Goal: Task Accomplishment & Management: Complete application form

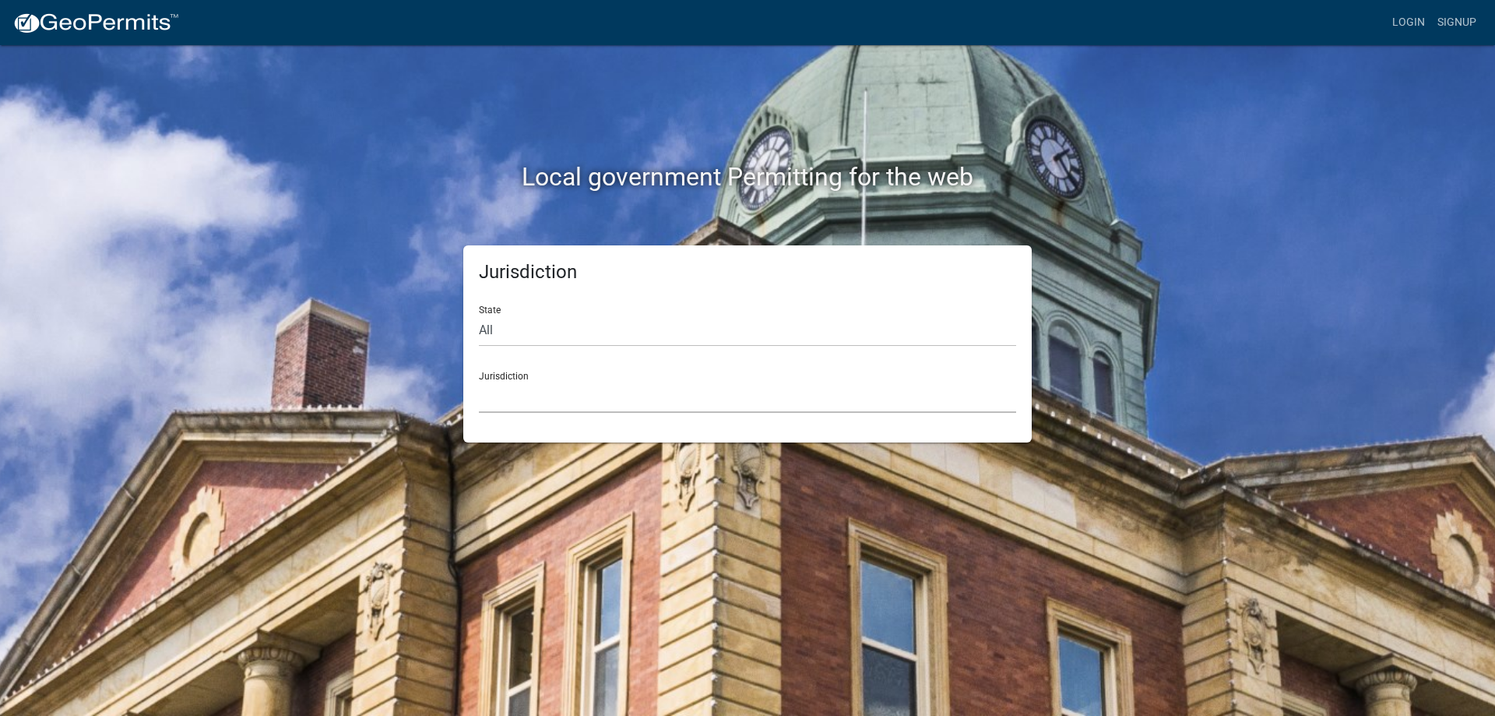
click at [535, 389] on select "[GEOGRAPHIC_DATA], [US_STATE] [GEOGRAPHIC_DATA], [US_STATE][PERSON_NAME][GEOGRA…" at bounding box center [747, 397] width 537 height 32
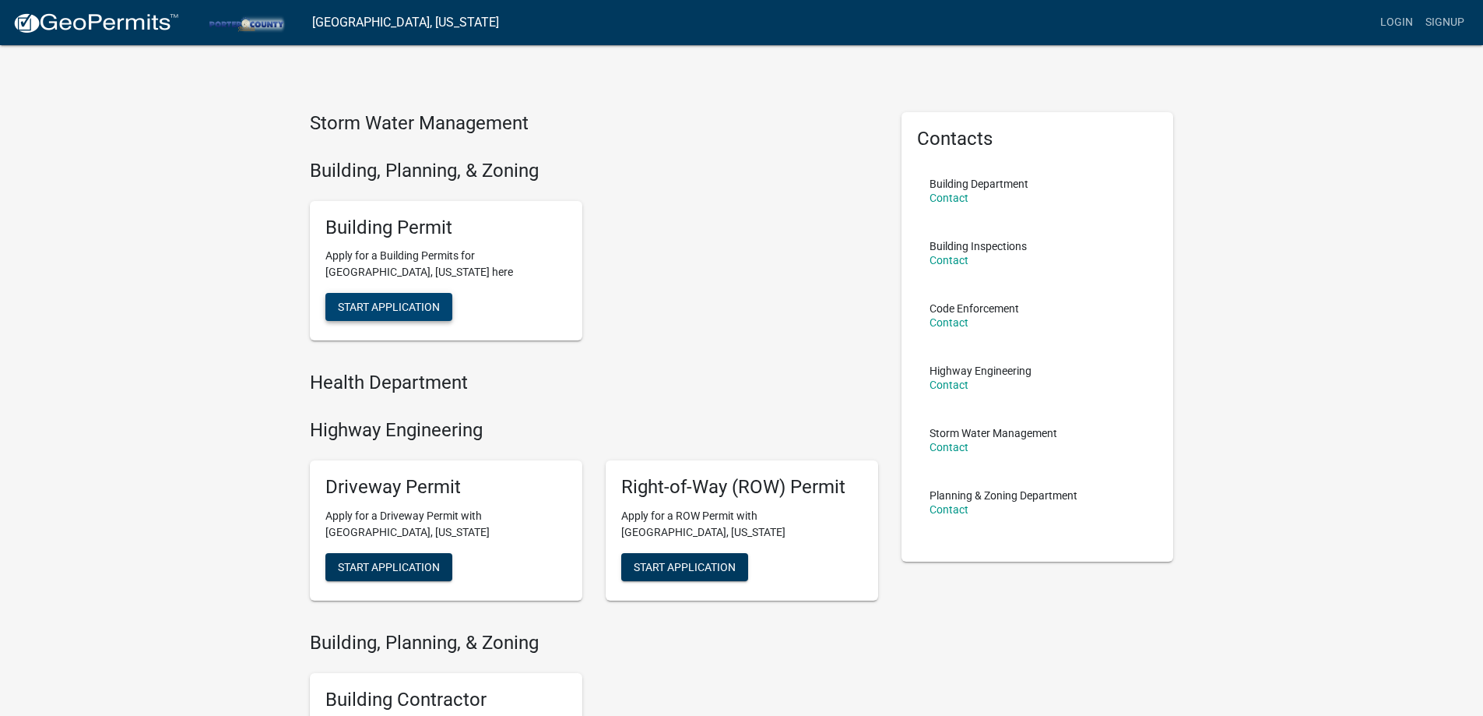
click at [387, 303] on span "Start Application" at bounding box center [389, 307] width 102 height 12
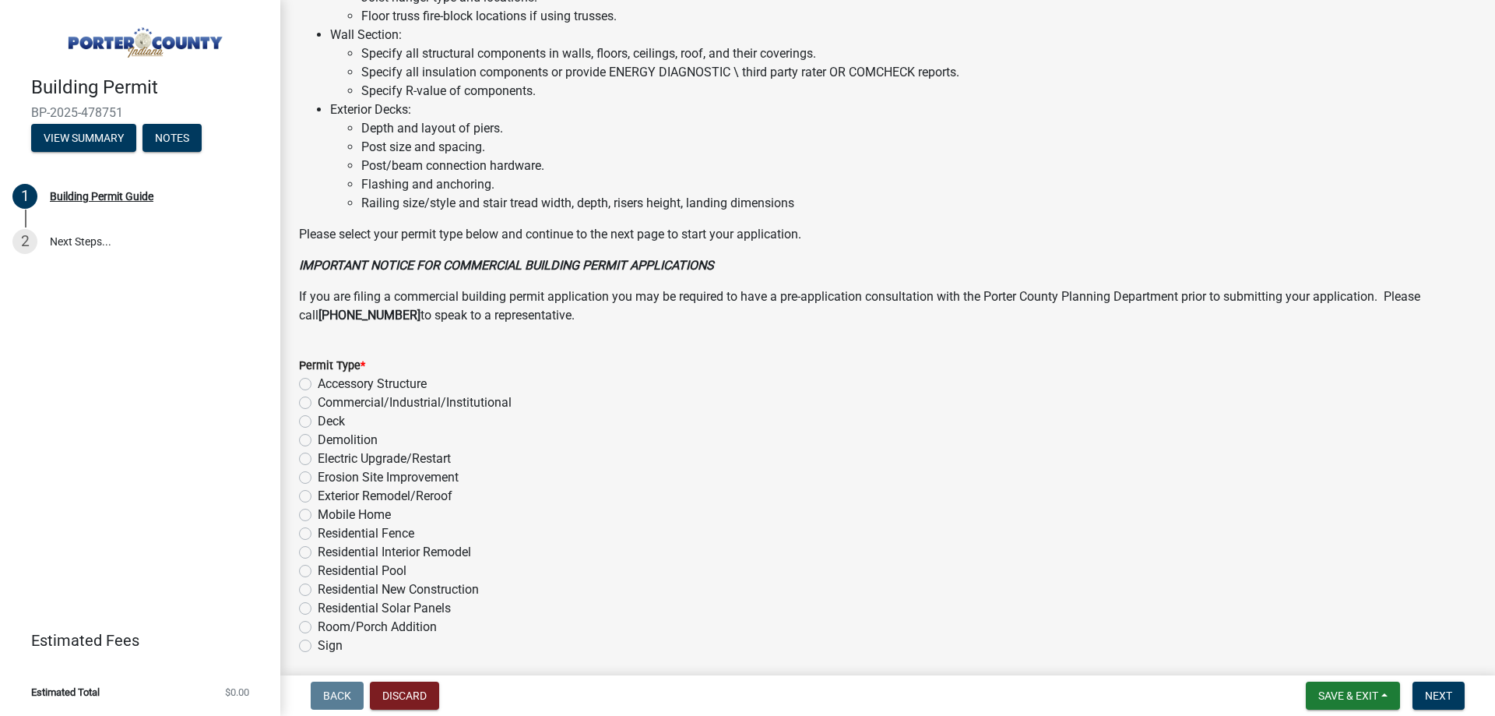
scroll to position [1046, 0]
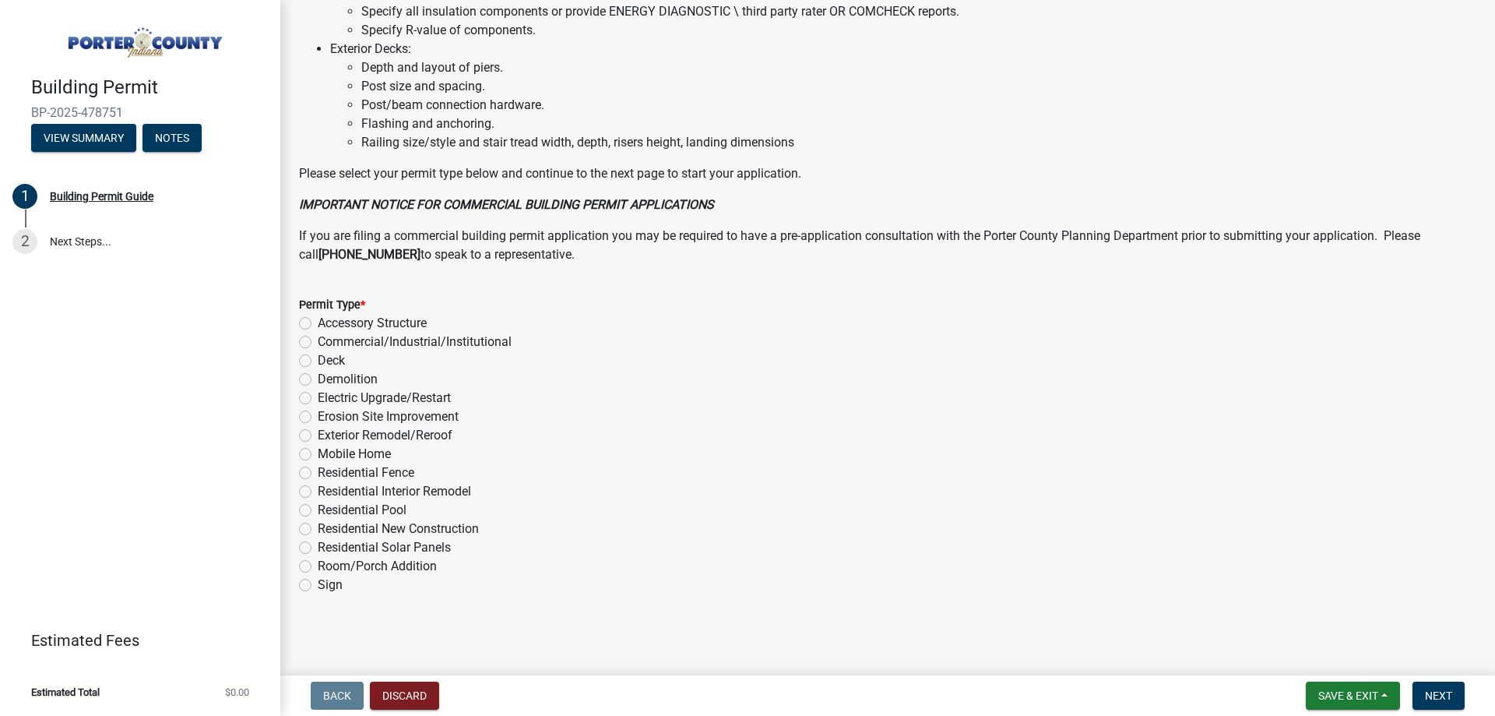
click at [318, 398] on label "Electric Upgrade/Restart" at bounding box center [384, 398] width 133 height 19
click at [318, 398] on input "Electric Upgrade/Restart" at bounding box center [323, 394] width 10 height 10
radio input "true"
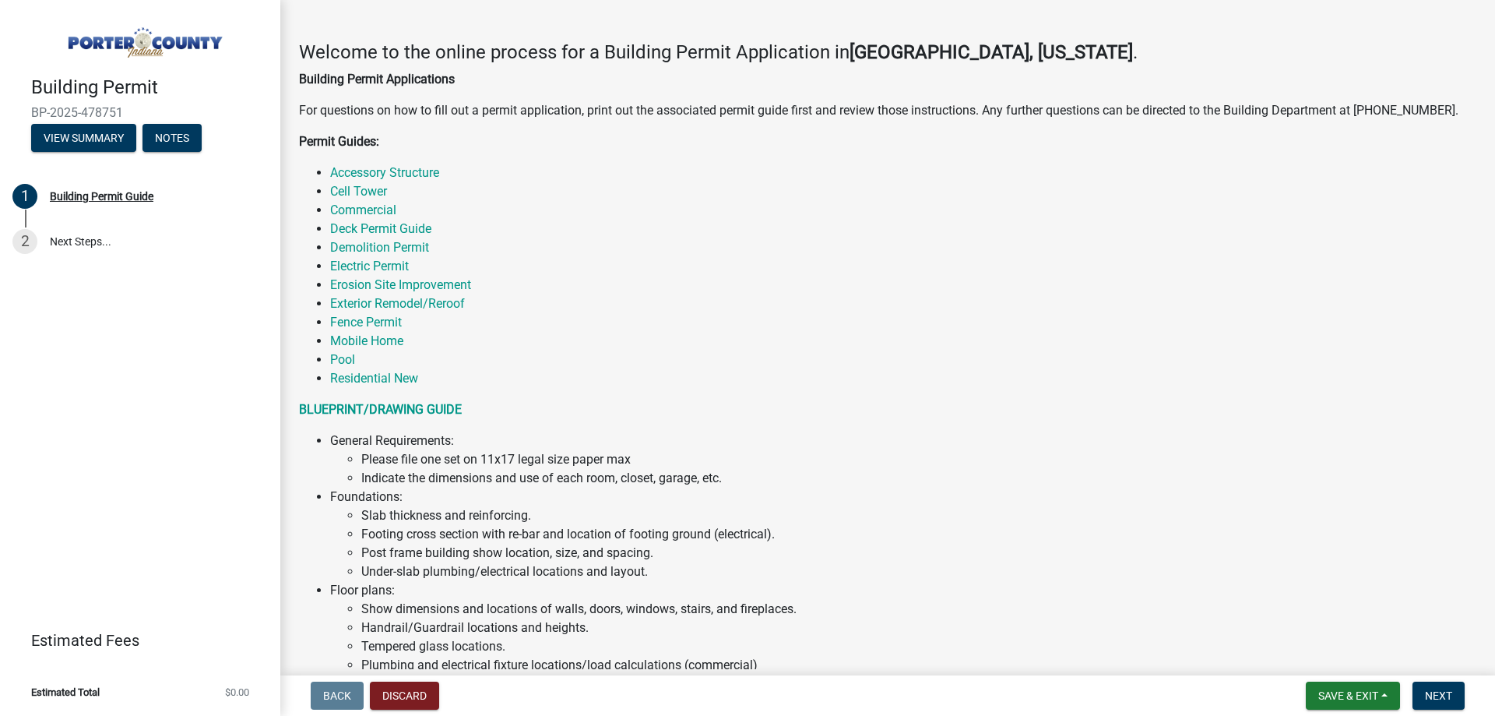
scroll to position [189, 0]
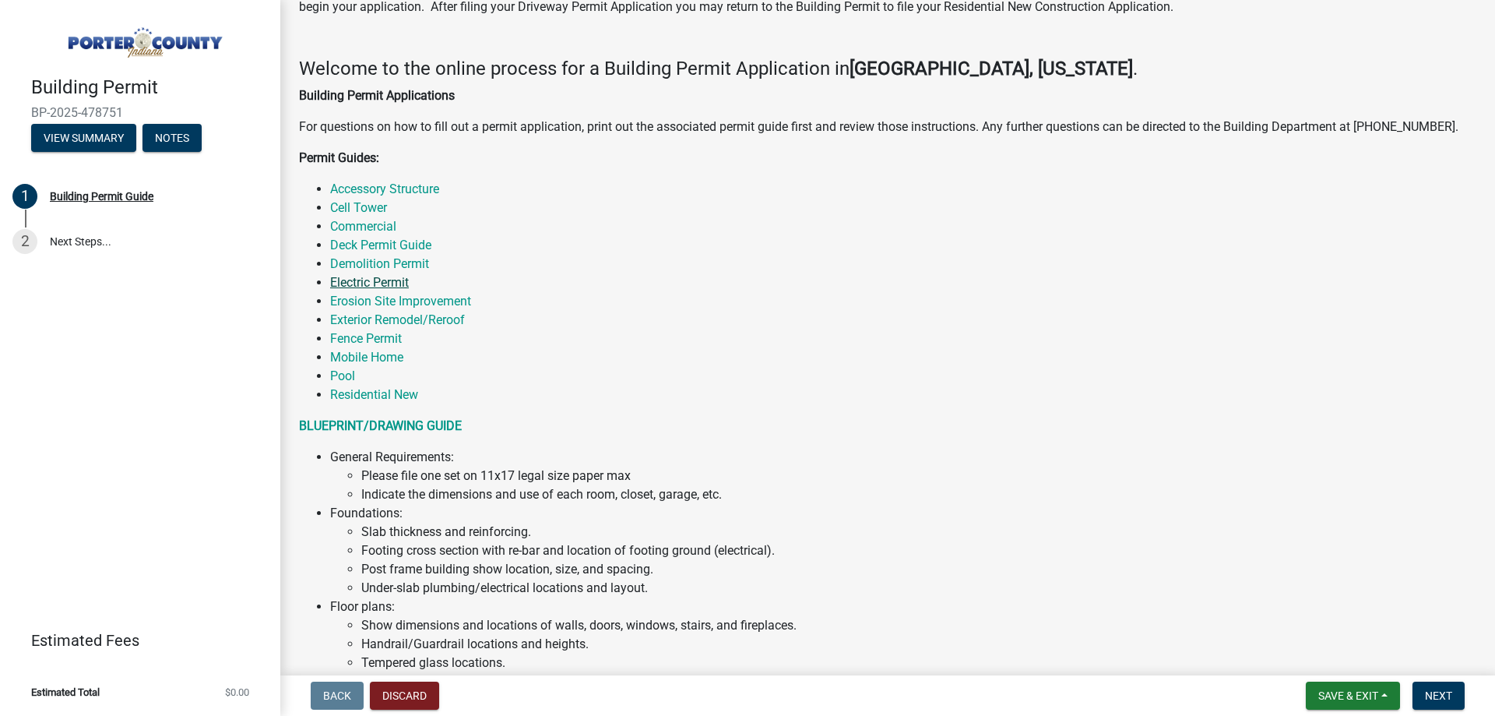
click at [369, 285] on link "Electric Permit" at bounding box center [369, 282] width 79 height 15
click at [361, 280] on link "Electric Permit" at bounding box center [369, 282] width 79 height 15
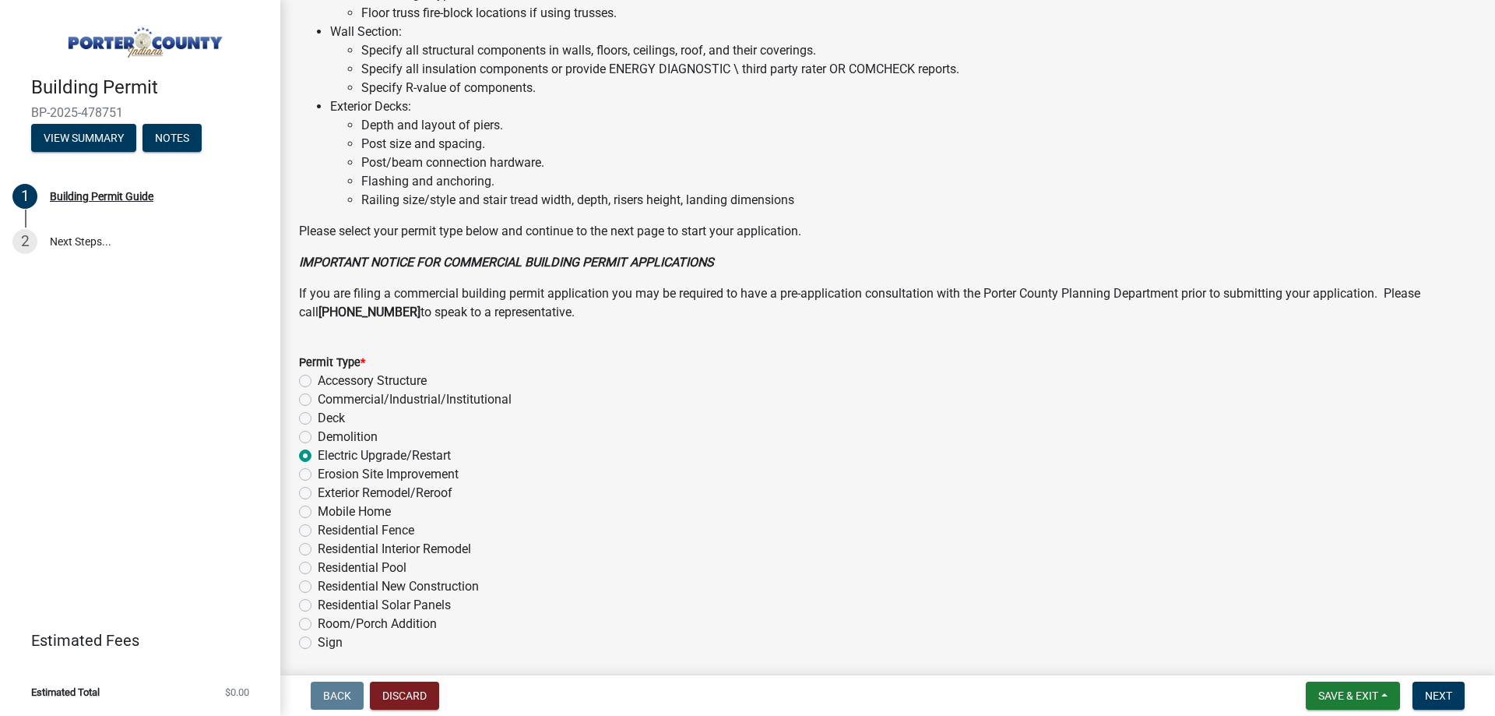
scroll to position [1046, 0]
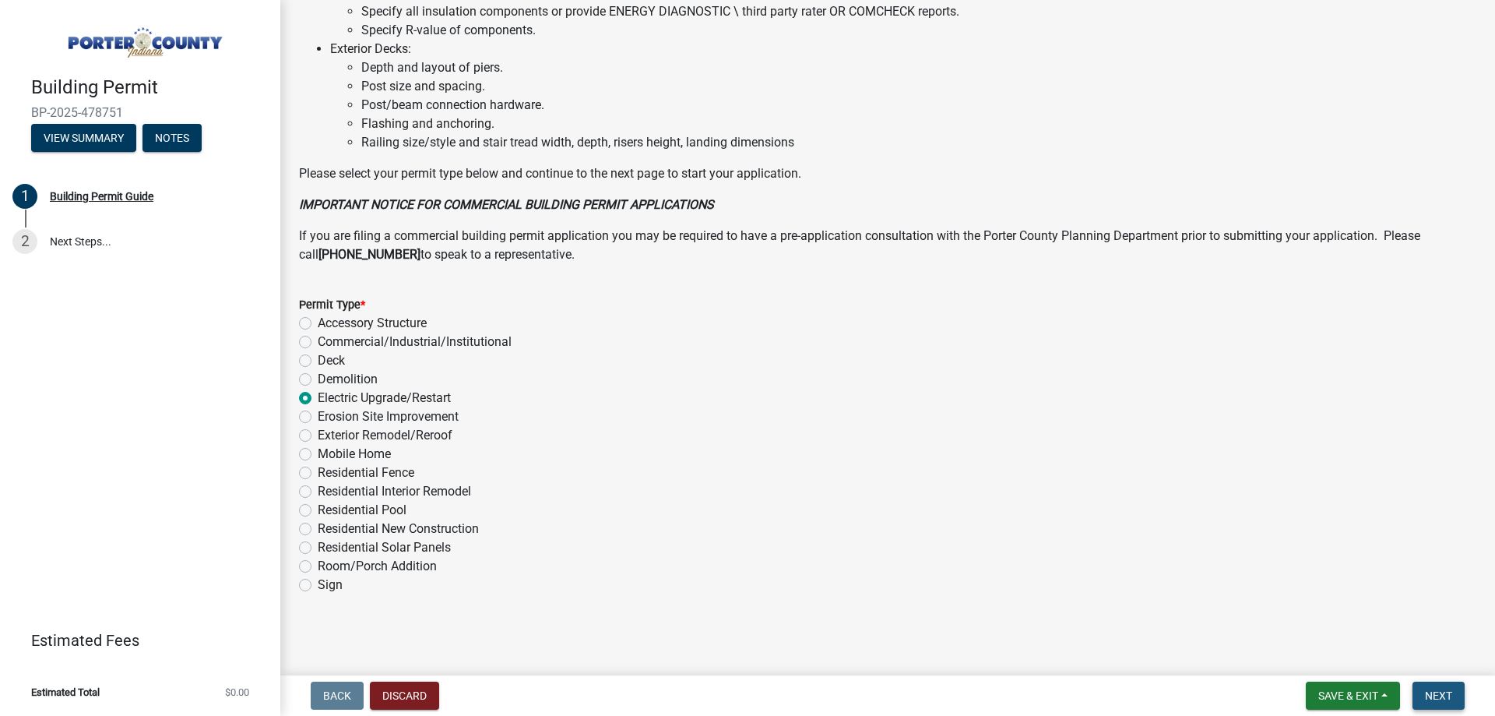
click at [1430, 692] on span "Next" at bounding box center [1438, 695] width 27 height 12
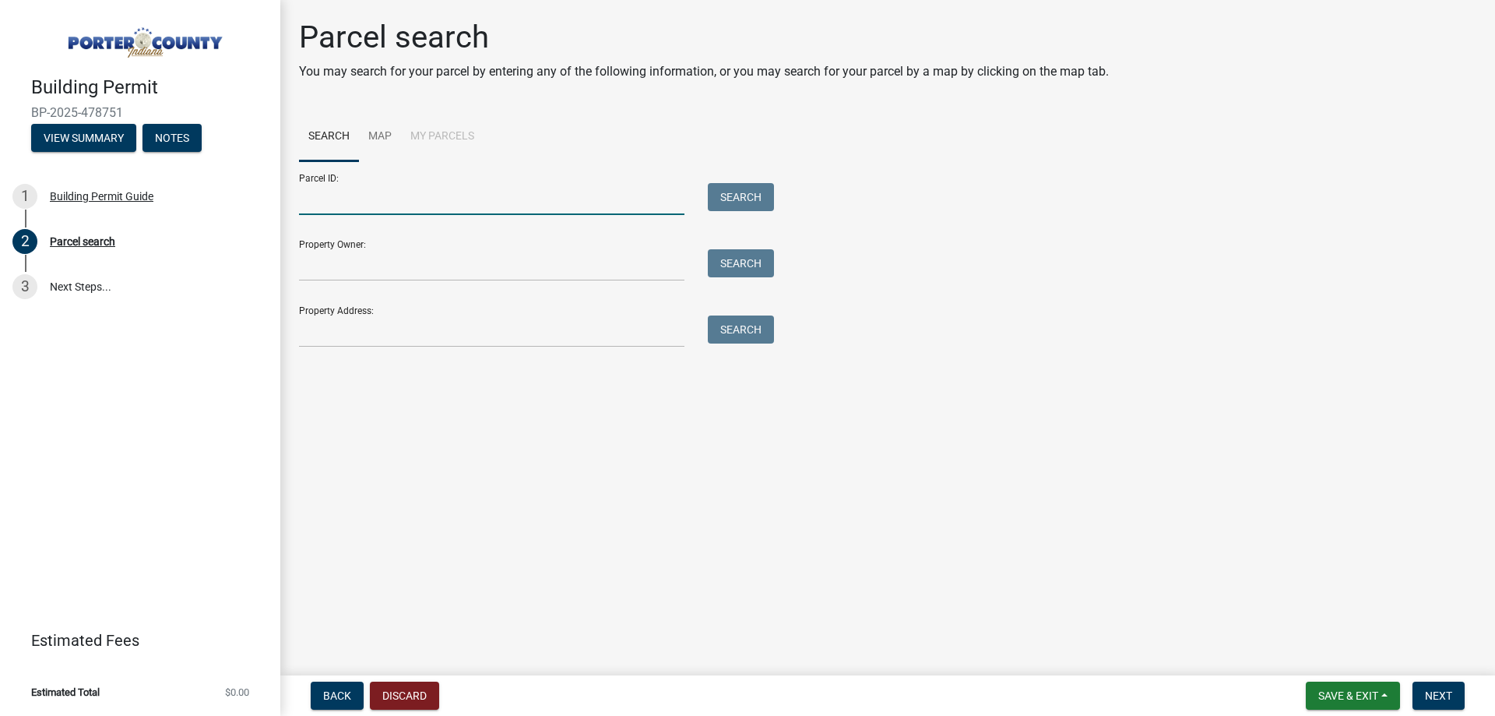
click at [343, 203] on input "Parcel ID:" at bounding box center [491, 199] width 385 height 32
click at [350, 273] on input "Property Owner:" at bounding box center [491, 265] width 385 height 32
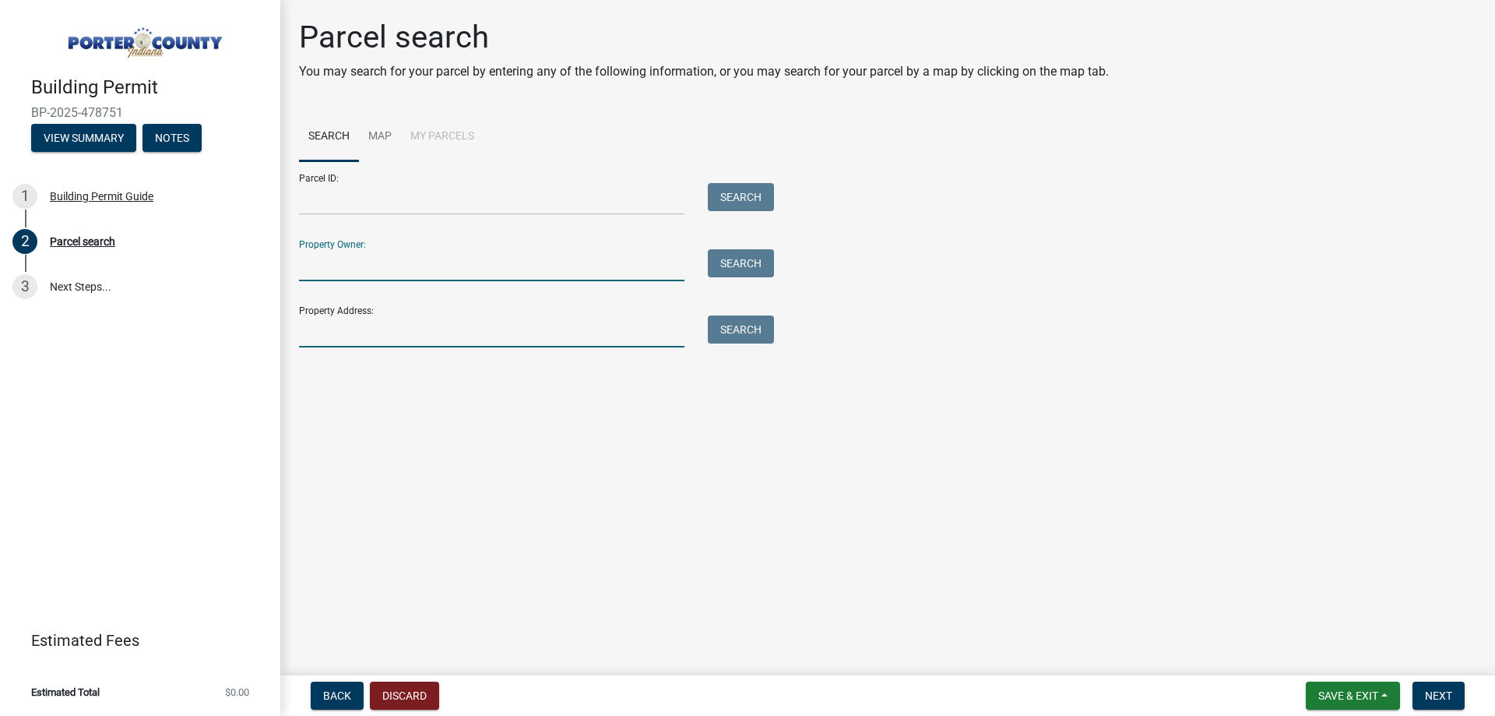
click at [344, 336] on input "Property Address:" at bounding box center [491, 331] width 385 height 32
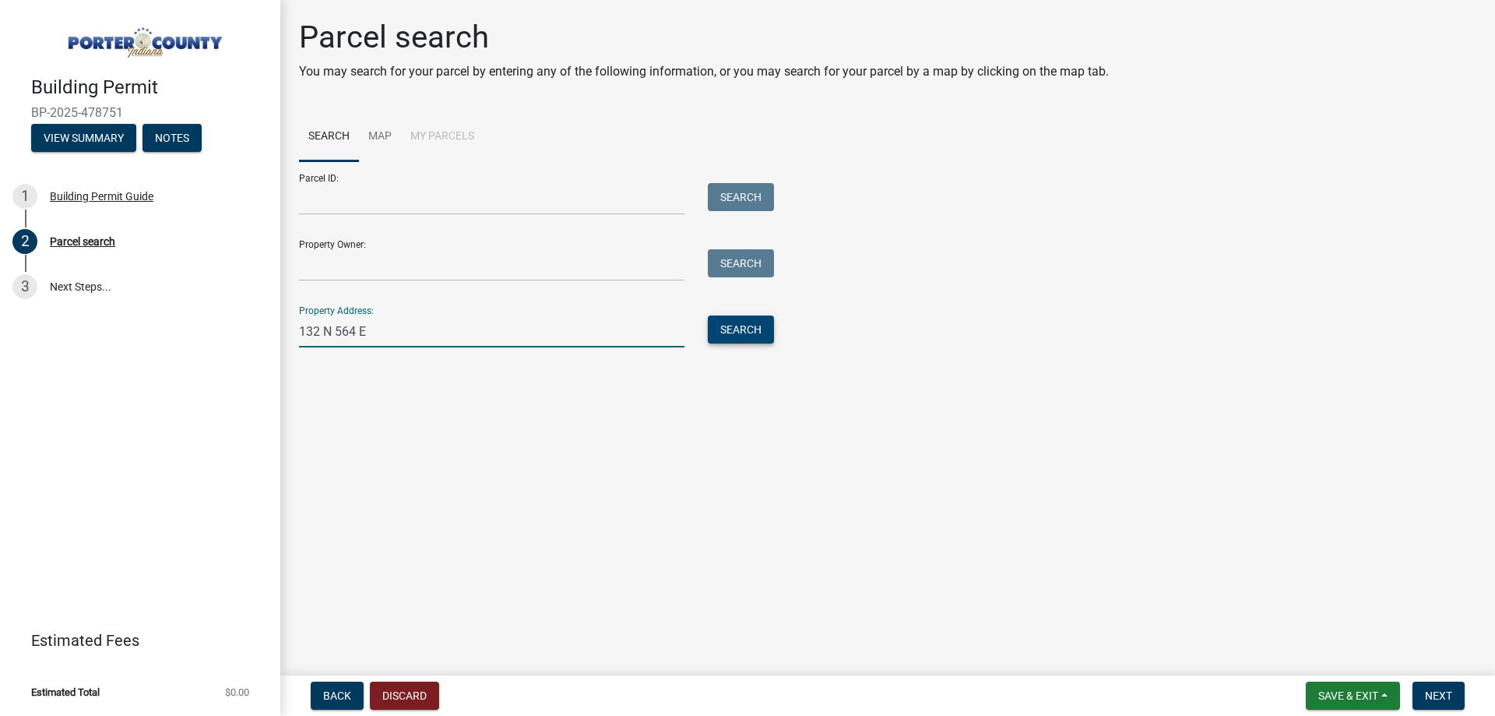
type input "132 N 564 E"
click at [751, 332] on button "Search" at bounding box center [741, 329] width 66 height 28
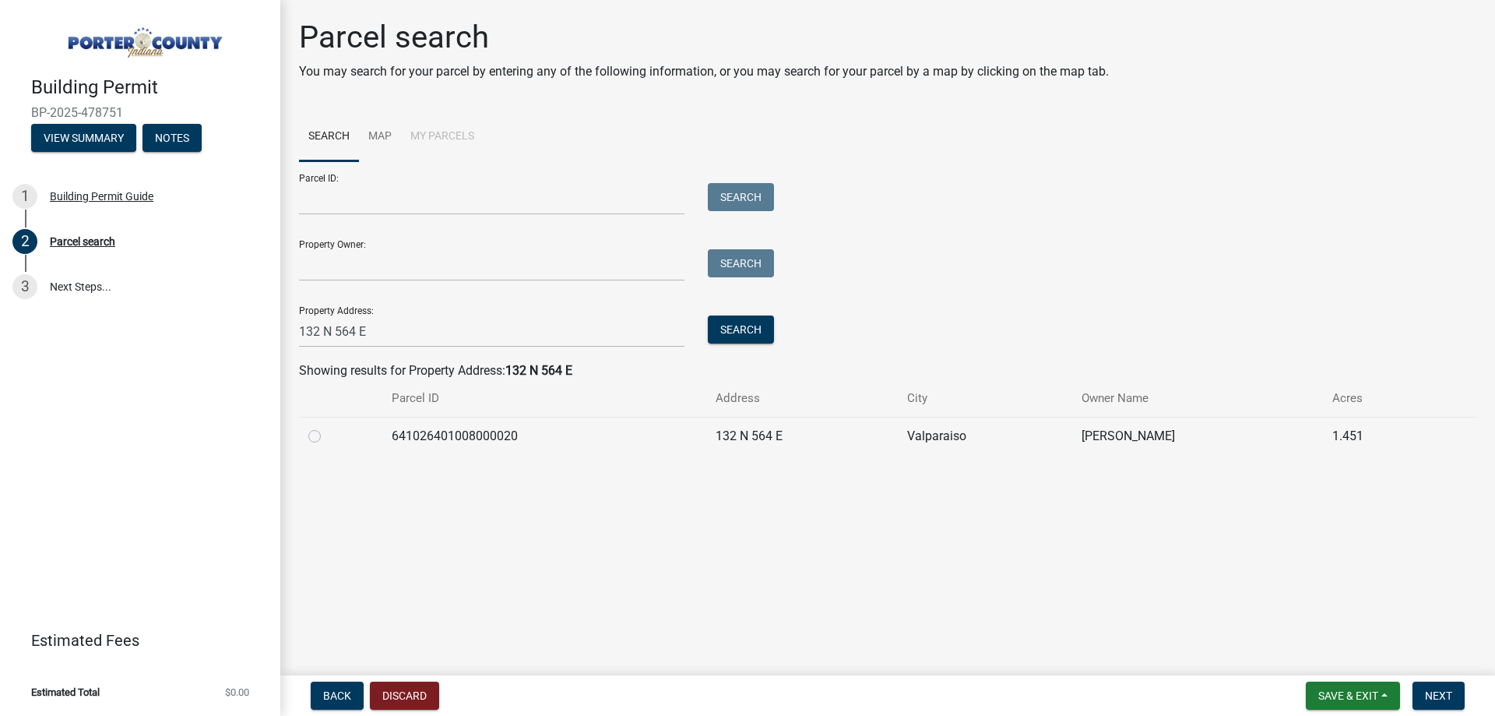
click at [327, 427] on label at bounding box center [327, 427] width 0 height 0
click at [327, 434] on input "radio" at bounding box center [332, 432] width 10 height 10
radio input "true"
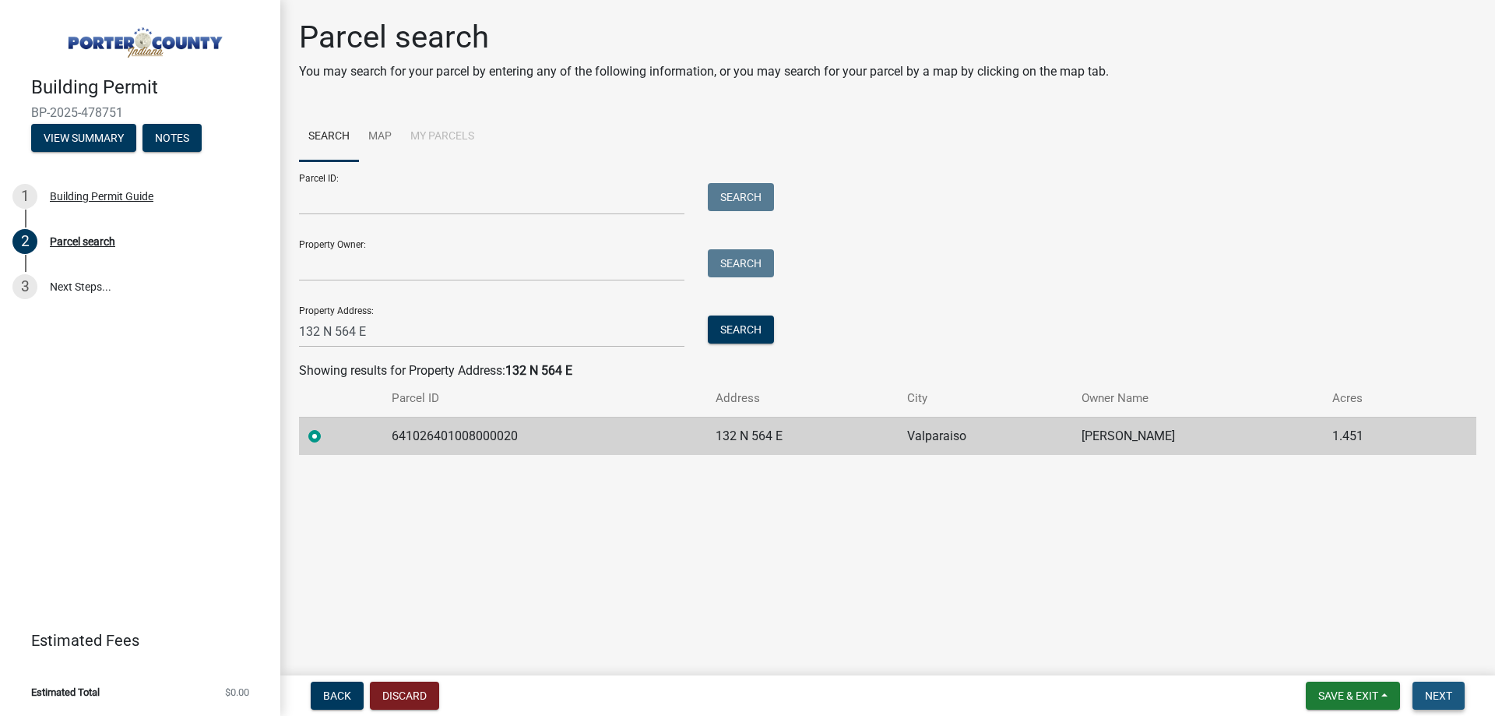
click at [1444, 695] on span "Next" at bounding box center [1438, 695] width 27 height 12
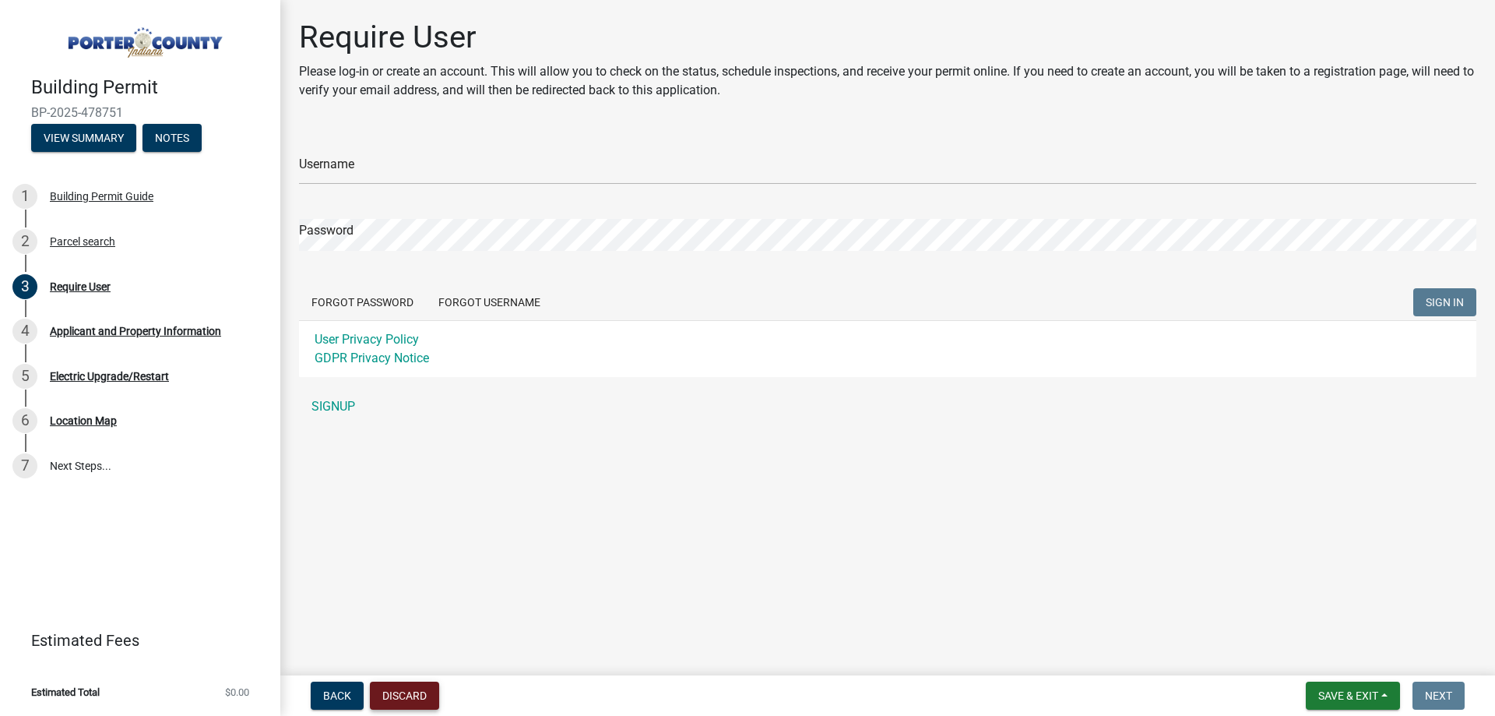
click at [425, 698] on button "Discard" at bounding box center [404, 695] width 69 height 28
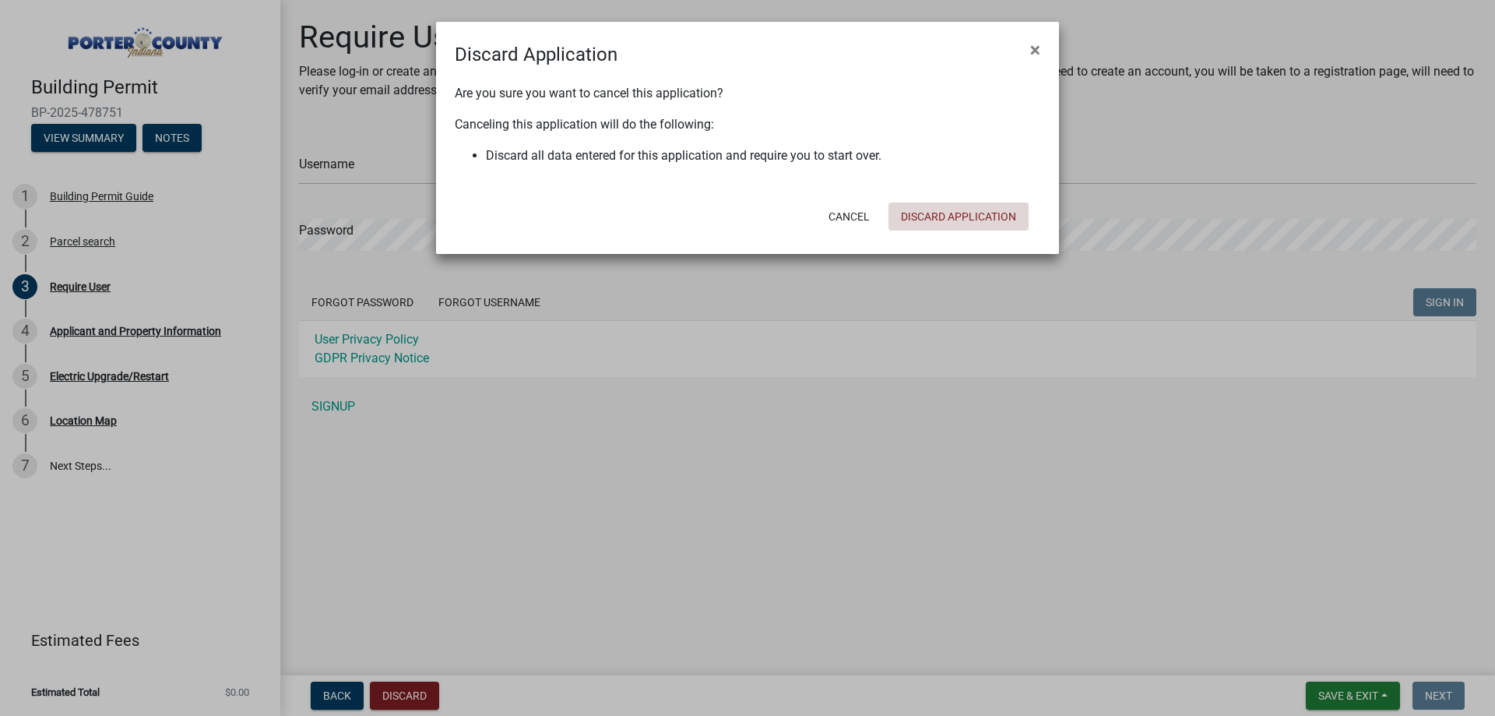
click at [945, 209] on button "Discard Application" at bounding box center [958, 216] width 140 height 28
